Goal: Transaction & Acquisition: Purchase product/service

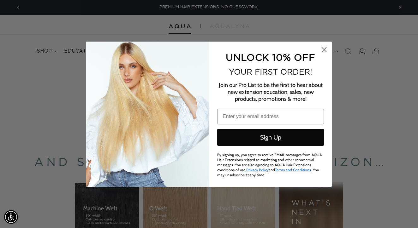
click at [323, 50] on icon "Close dialog" at bounding box center [324, 49] width 4 height 4
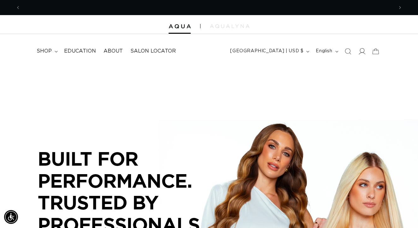
click at [362, 51] on icon at bounding box center [361, 51] width 7 height 7
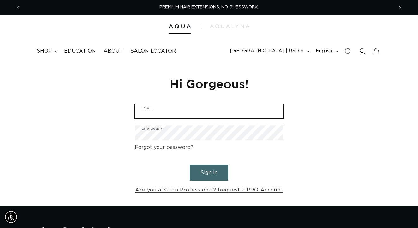
type input "rubidi15@aol.com"
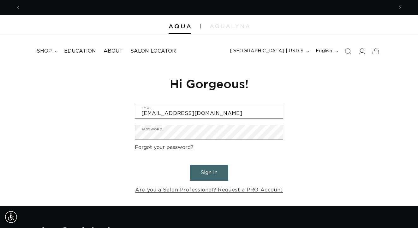
scroll to position [0, 373]
click at [210, 170] on button "Sign in" at bounding box center [209, 173] width 39 height 16
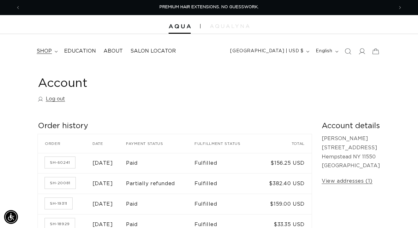
click at [50, 49] on span "shop" at bounding box center [44, 51] width 15 height 7
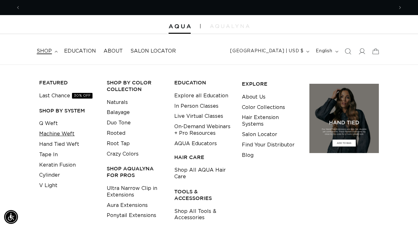
scroll to position [0, 373]
click at [50, 123] on link "Q Weft" at bounding box center [48, 124] width 19 height 10
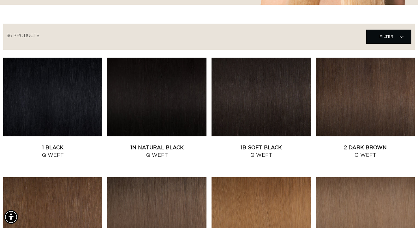
scroll to position [206, 0]
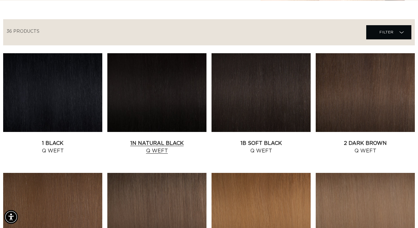
click at [136, 140] on link "1N Natural Black Q Weft" at bounding box center [156, 147] width 99 height 15
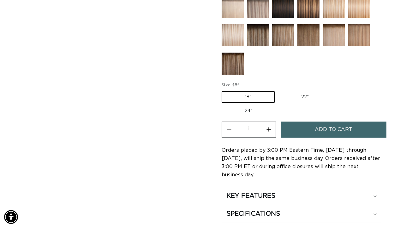
scroll to position [0, 373]
click at [299, 93] on label "22" Variant sold out or unavailable" at bounding box center [305, 97] width 54 height 11
click at [278, 91] on input "22" Variant sold out or unavailable" at bounding box center [278, 90] width 0 height 0
radio input "true"
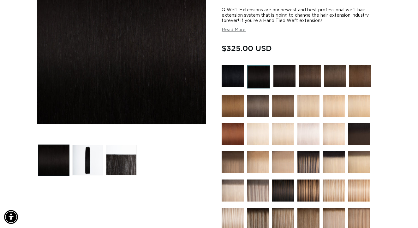
click at [258, 189] on img at bounding box center [258, 191] width 22 height 22
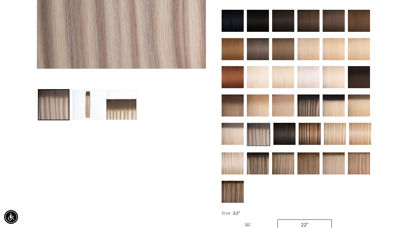
scroll to position [200, 0]
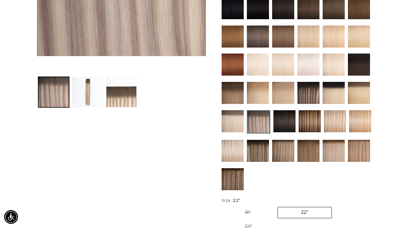
click at [304, 122] on img at bounding box center [310, 121] width 22 height 22
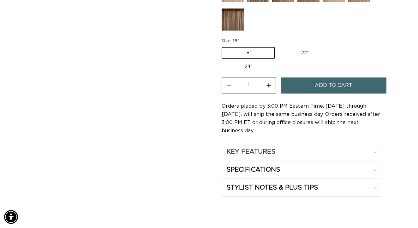
click at [297, 152] on div "KEY FEATURES" at bounding box center [301, 152] width 150 height 8
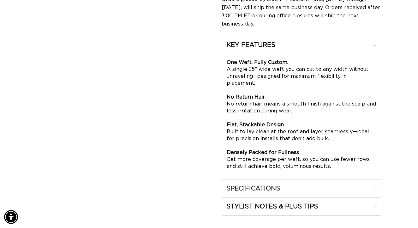
scroll to position [0, 746]
click at [345, 185] on div "SPECIFICATIONS" at bounding box center [301, 189] width 150 height 8
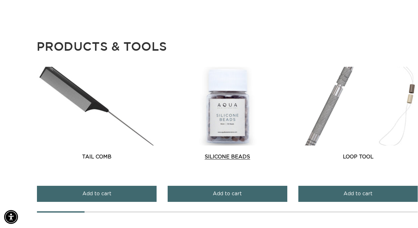
scroll to position [832, 0]
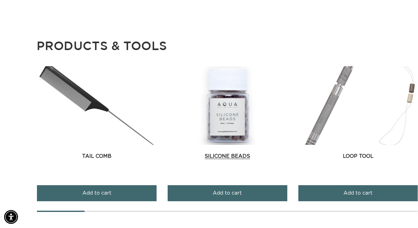
click at [234, 154] on link "Silicone Beads" at bounding box center [228, 157] width 120 height 8
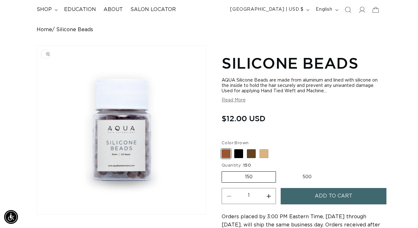
scroll to position [42, 0]
click at [235, 155] on span at bounding box center [238, 153] width 9 height 9
click at [223, 148] on input "Black Variant sold out or unavailable" at bounding box center [223, 148] width 0 height 0
radio input "true"
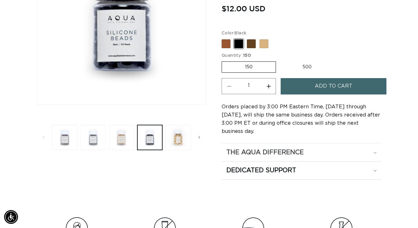
scroll to position [0, 746]
click at [280, 153] on h2 "The Aqua Difference" at bounding box center [264, 153] width 77 height 8
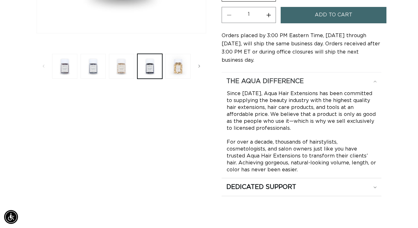
scroll to position [0, 0]
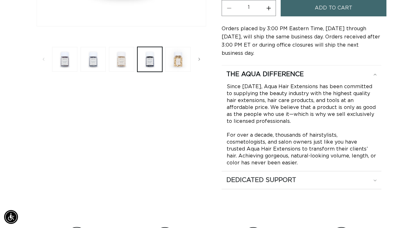
click at [281, 174] on summary "Dedicated Support" at bounding box center [302, 181] width 160 height 18
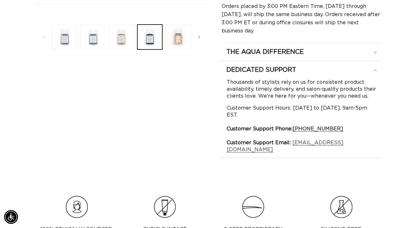
scroll to position [0, 373]
click at [128, 43] on button "Load image 3 in gallery view" at bounding box center [121, 37] width 25 height 25
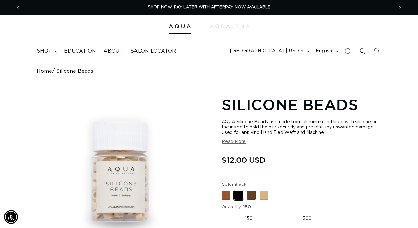
click at [51, 49] on span "shop" at bounding box center [44, 51] width 15 height 7
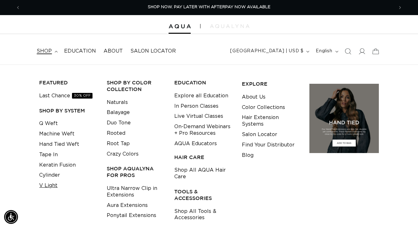
click at [50, 181] on link "V Light" at bounding box center [48, 186] width 18 height 10
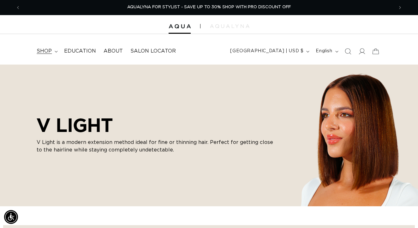
click at [52, 51] on summary "shop" at bounding box center [46, 51] width 27 height 14
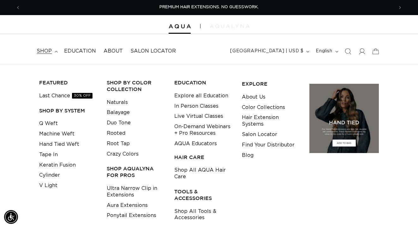
click at [224, 26] on img at bounding box center [229, 26] width 39 height 4
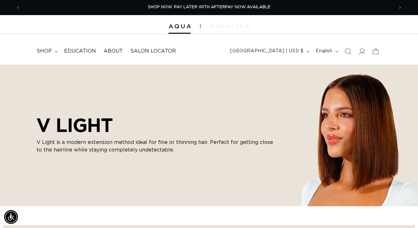
scroll to position [0, 746]
click at [51, 52] on span "shop" at bounding box center [44, 51] width 15 height 7
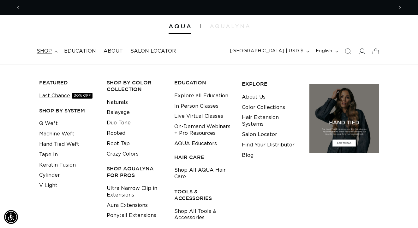
scroll to position [0, 0]
click at [63, 99] on link "Last Chance 30% OFF" at bounding box center [65, 96] width 53 height 10
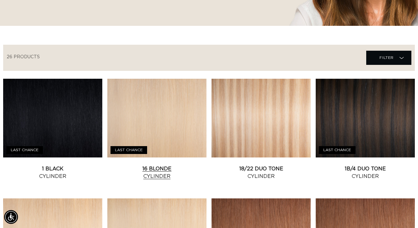
scroll to position [0, 373]
click at [252, 165] on link "18/22 Duo Tone Cylinder" at bounding box center [260, 172] width 99 height 15
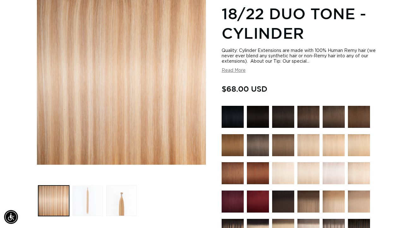
scroll to position [0, 373]
click at [88, 195] on button "Load image 2 in gallery view" at bounding box center [87, 201] width 31 height 31
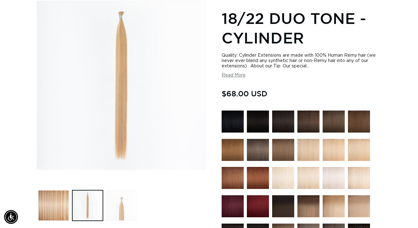
click at [116, 207] on button "Load image 3 in gallery view" at bounding box center [121, 206] width 31 height 31
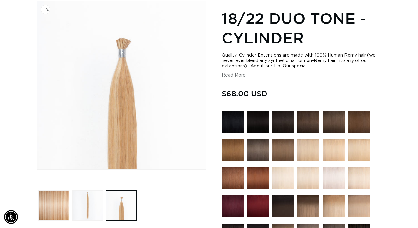
scroll to position [0, 746]
click at [123, 44] on img "Gallery Viewer" at bounding box center [121, 85] width 169 height 169
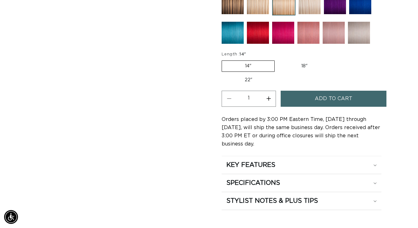
click at [257, 75] on label "22" Variant sold out or unavailable" at bounding box center [249, 80] width 54 height 11
click at [334, 60] on input "22" Variant sold out or unavailable" at bounding box center [334, 59] width 0 height 0
radio input "true"
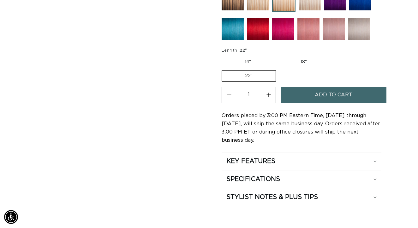
scroll to position [368, 0]
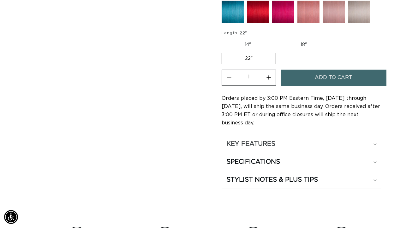
click at [274, 144] on h2 "KEY FEATURES" at bounding box center [250, 144] width 49 height 8
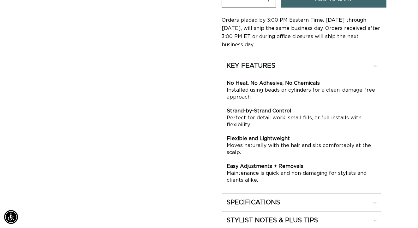
scroll to position [447, 0]
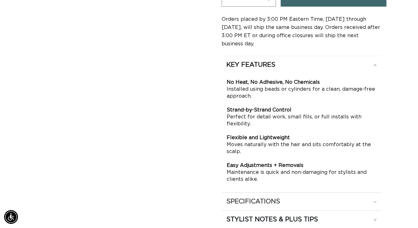
click at [278, 194] on summary "SPECIFICATIONS" at bounding box center [302, 202] width 160 height 18
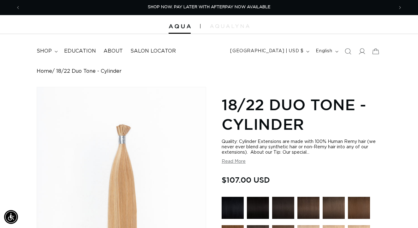
scroll to position [0, 0]
click at [44, 52] on span "shop" at bounding box center [44, 51] width 15 height 7
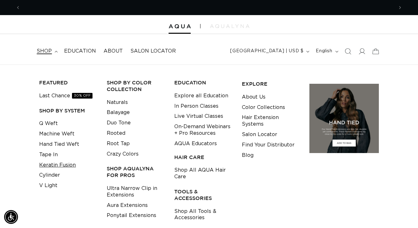
scroll to position [0, 746]
click at [50, 161] on link "Keratin Fusion" at bounding box center [57, 165] width 37 height 10
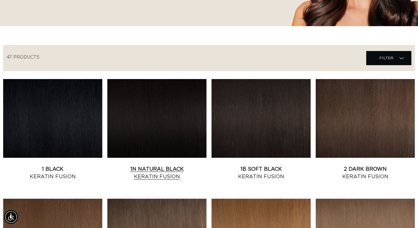
scroll to position [186, 0]
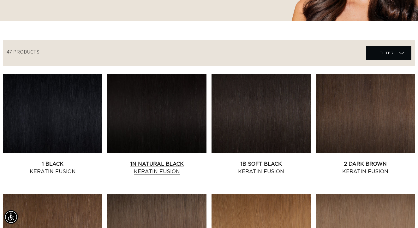
click at [149, 161] on link "1N Natural Black Keratin Fusion" at bounding box center [156, 168] width 99 height 15
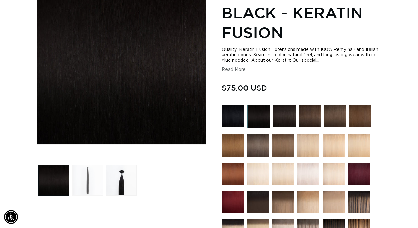
scroll to position [0, 373]
click at [83, 178] on button "Load image 2 in gallery view" at bounding box center [87, 180] width 31 height 31
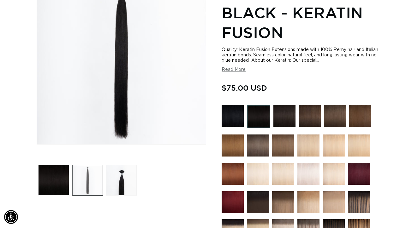
scroll to position [86, 0]
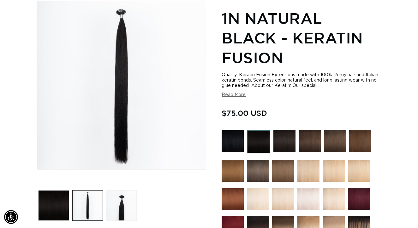
click at [298, 203] on img at bounding box center [308, 199] width 22 height 22
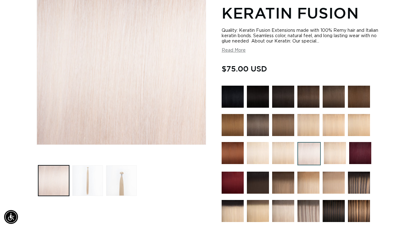
scroll to position [125, 0]
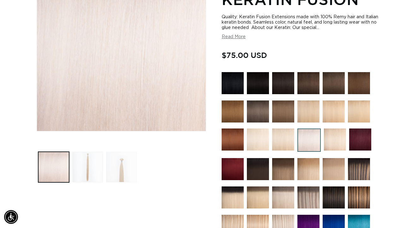
click at [116, 172] on button "Load image 3 in gallery view" at bounding box center [121, 167] width 31 height 31
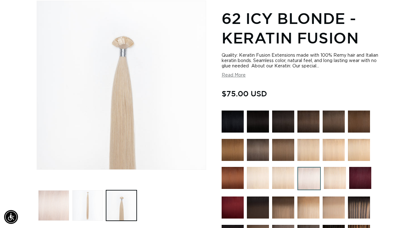
scroll to position [0, 373]
click at [120, 36] on img "Gallery Viewer" at bounding box center [121, 85] width 169 height 169
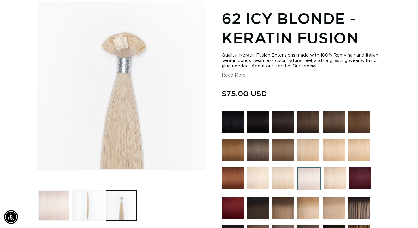
scroll to position [0, 0]
click at [122, 39] on div "Gallery Viewer" at bounding box center [121, 85] width 169 height 169
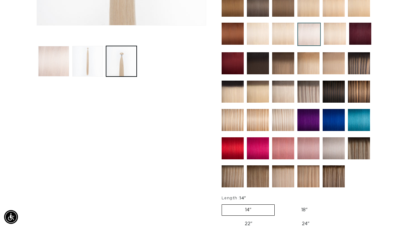
scroll to position [0, 373]
click at [358, 91] on img at bounding box center [359, 92] width 22 height 22
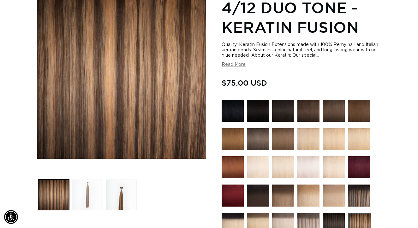
click at [84, 196] on button "Load image 2 in gallery view" at bounding box center [87, 195] width 31 height 31
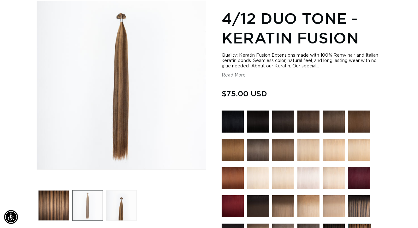
scroll to position [0, 373]
click at [118, 212] on button "Load image 3 in gallery view" at bounding box center [121, 206] width 31 height 31
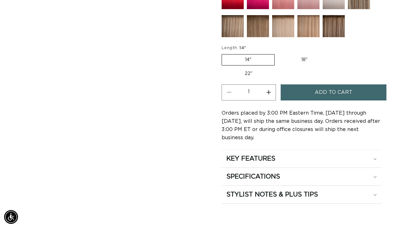
click at [247, 73] on label "22" Variant sold out or unavailable" at bounding box center [249, 73] width 54 height 11
click at [334, 53] on input "22" Variant sold out or unavailable" at bounding box center [334, 53] width 0 height 0
radio input "true"
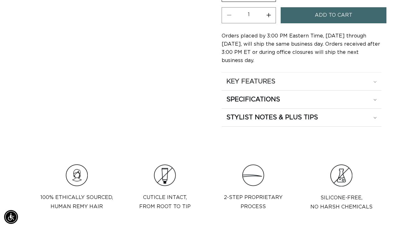
scroll to position [464, 0]
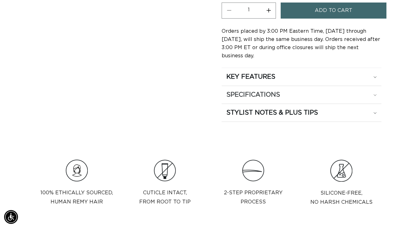
click at [285, 97] on div "SPECIFICATIONS" at bounding box center [301, 95] width 150 height 8
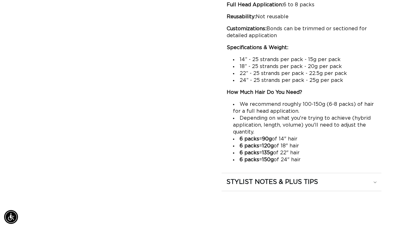
scroll to position [0, 0]
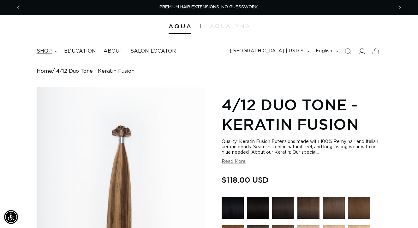
click at [50, 50] on span "shop" at bounding box center [44, 51] width 15 height 7
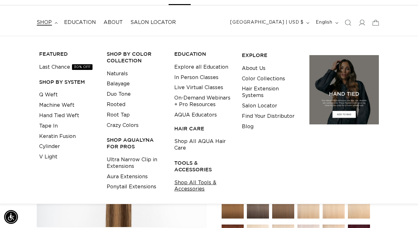
click at [191, 182] on link "Shop All Tools & Accessories" at bounding box center [203, 186] width 58 height 17
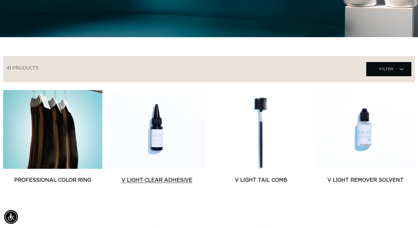
scroll to position [197, 0]
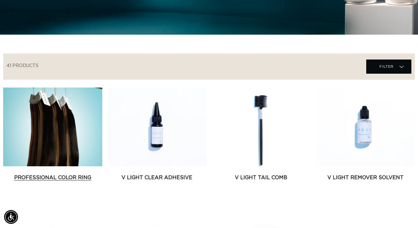
click at [44, 174] on link "Professional Color Ring" at bounding box center [52, 178] width 99 height 8
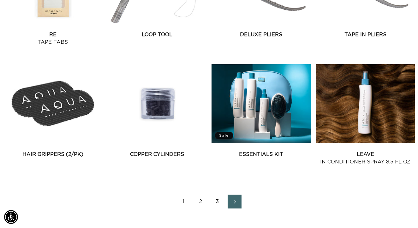
scroll to position [704, 0]
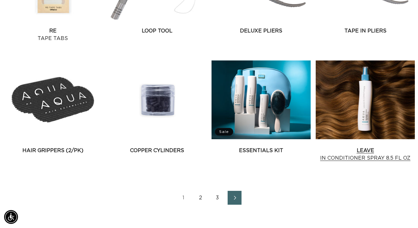
click at [352, 147] on link "Leave In Conditioner Spray 8.5 fl oz" at bounding box center [365, 154] width 99 height 15
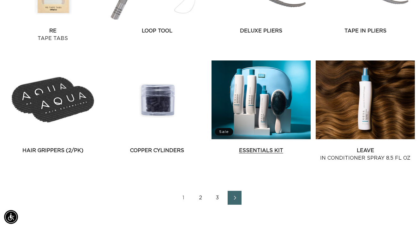
scroll to position [0, 0]
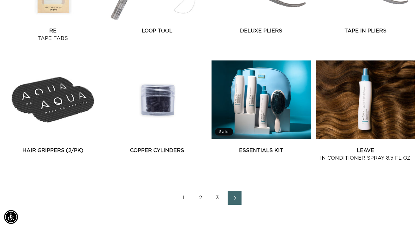
click at [238, 193] on link "Next page" at bounding box center [235, 198] width 14 height 14
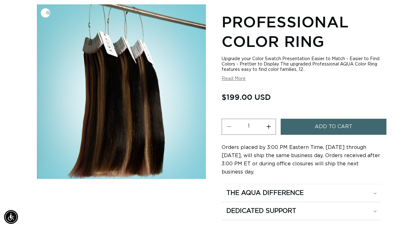
scroll to position [0, 373]
click at [122, 56] on img "Gallery Viewer" at bounding box center [121, 91] width 169 height 175
click at [279, 98] on div "Regular price $199.00 USD Regular price Sale price $199.00 USD Unit price / per…" at bounding box center [302, 98] width 160 height 14
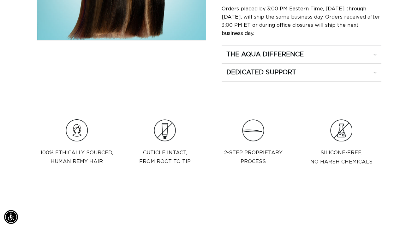
scroll to position [222, 0]
click at [265, 55] on h2 "The Aqua Difference" at bounding box center [264, 54] width 77 height 8
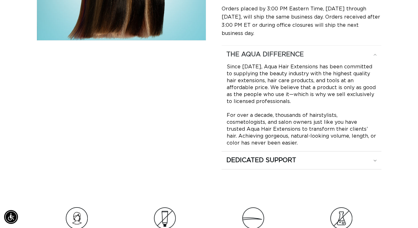
scroll to position [0, 746]
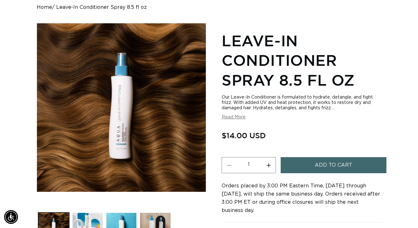
scroll to position [67, 0]
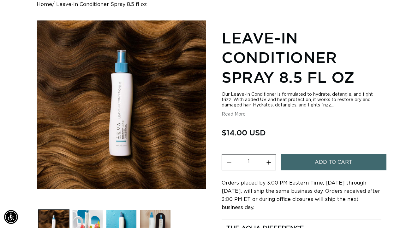
click at [315, 170] on span "Add to cart" at bounding box center [334, 163] width 38 height 16
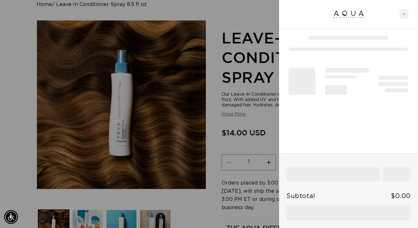
scroll to position [0, 373]
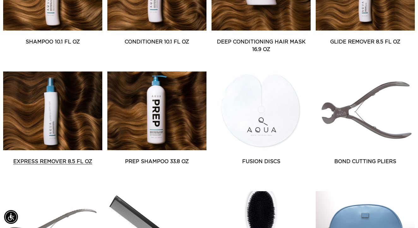
click at [43, 158] on link "Express Remover 8.5 fl oz" at bounding box center [52, 162] width 99 height 8
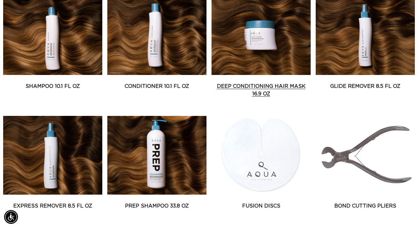
scroll to position [283, 0]
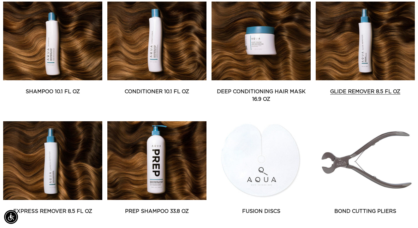
click at [360, 88] on link "Glide Remover 8.5 fl oz" at bounding box center [365, 92] width 99 height 8
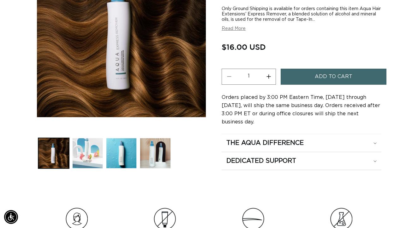
scroll to position [0, 746]
click at [250, 143] on h2 "The Aqua Difference" at bounding box center [264, 143] width 77 height 8
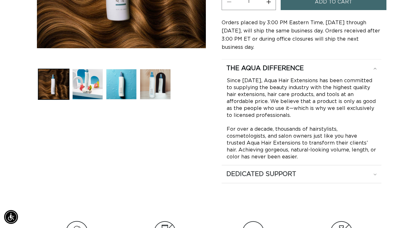
scroll to position [209, 0]
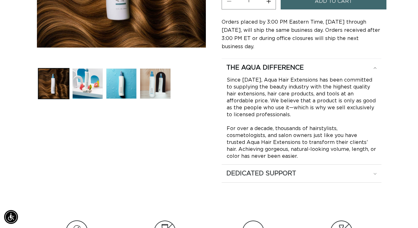
click at [271, 177] on h2 "Dedicated Support" at bounding box center [261, 174] width 70 height 8
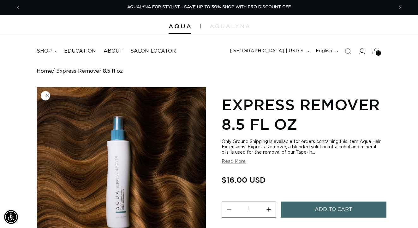
scroll to position [0, 0]
click at [122, 177] on img "Gallery Viewer" at bounding box center [121, 171] width 169 height 169
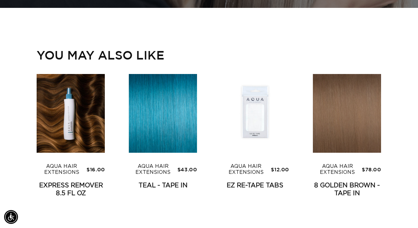
scroll to position [0, 746]
